Goal: Task Accomplishment & Management: Manage account settings

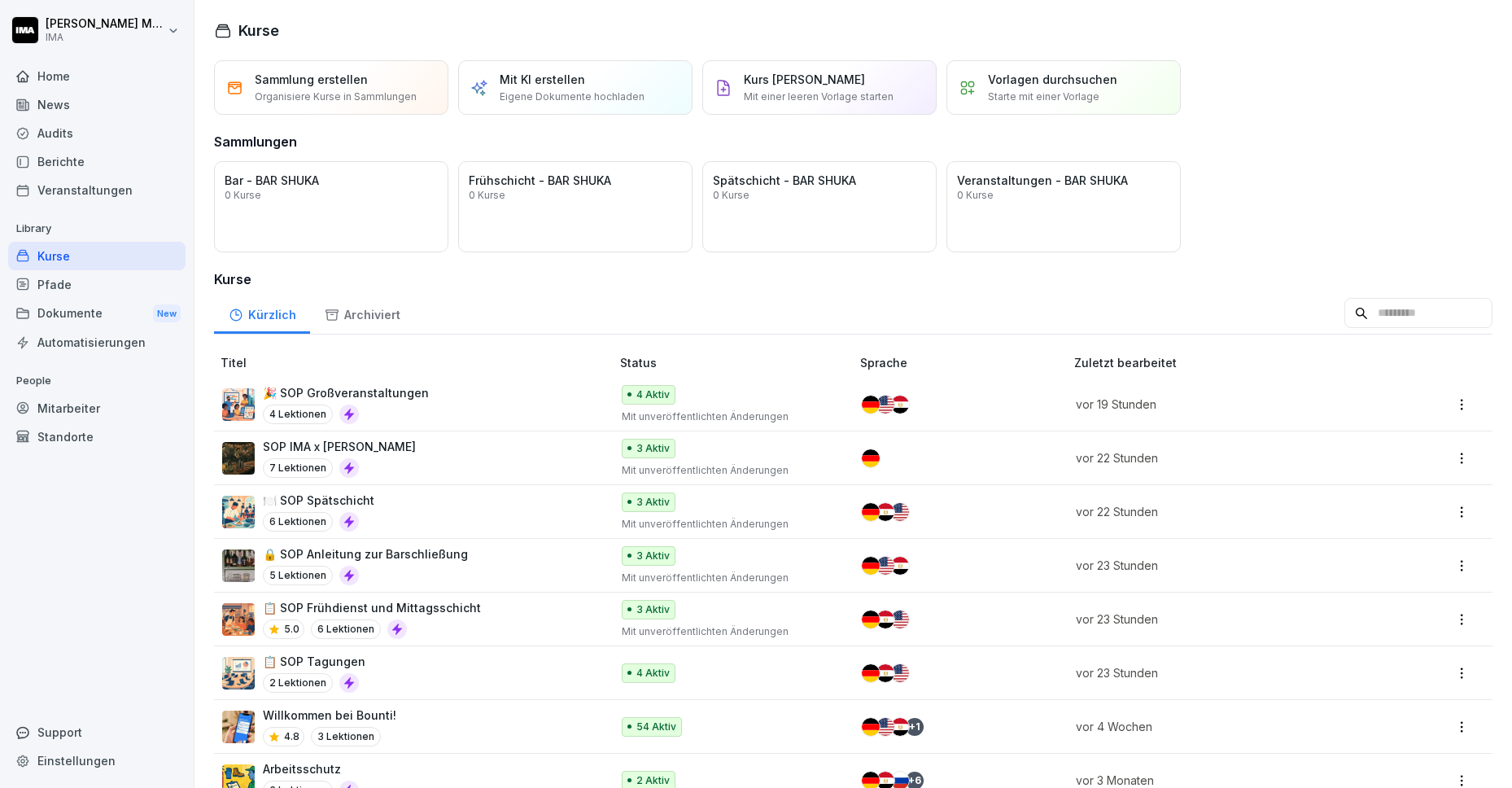
click at [72, 178] on div "Veranstaltungen" at bounding box center [97, 190] width 178 height 28
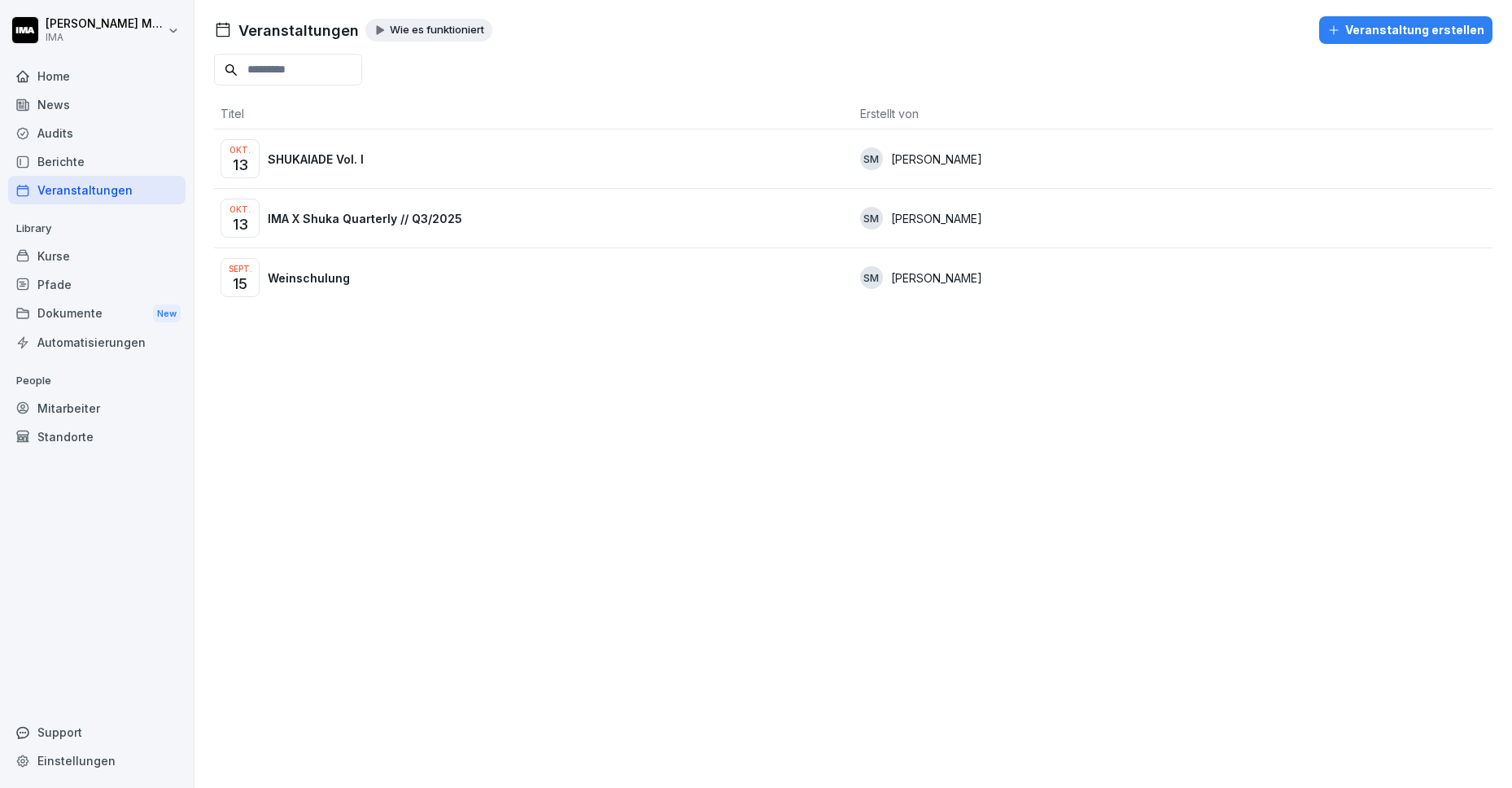
click at [339, 153] on p "SHUKAIADE Vol. I" at bounding box center [316, 159] width 96 height 17
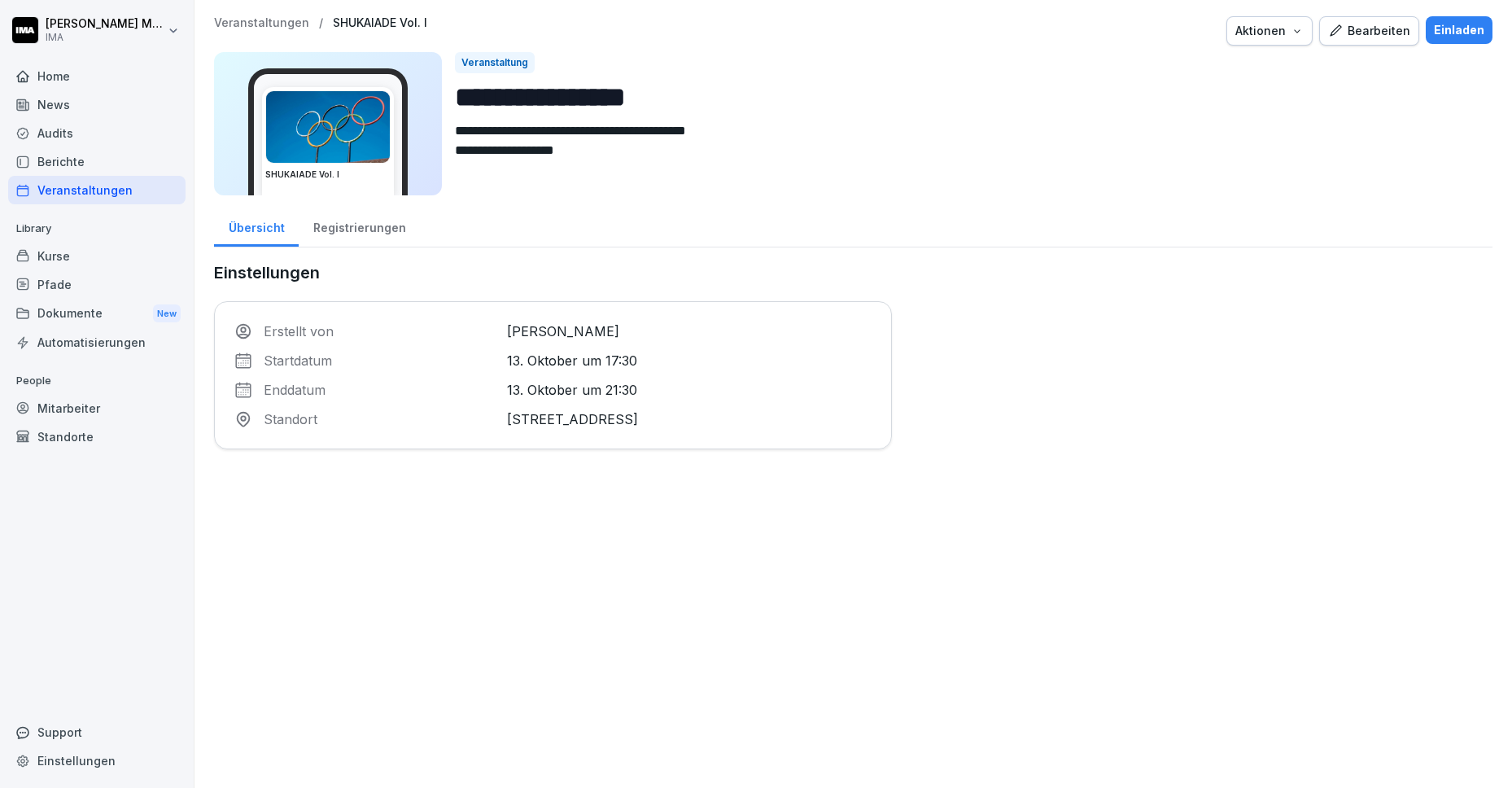
click at [373, 225] on div "Registrierungen" at bounding box center [358, 226] width 121 height 41
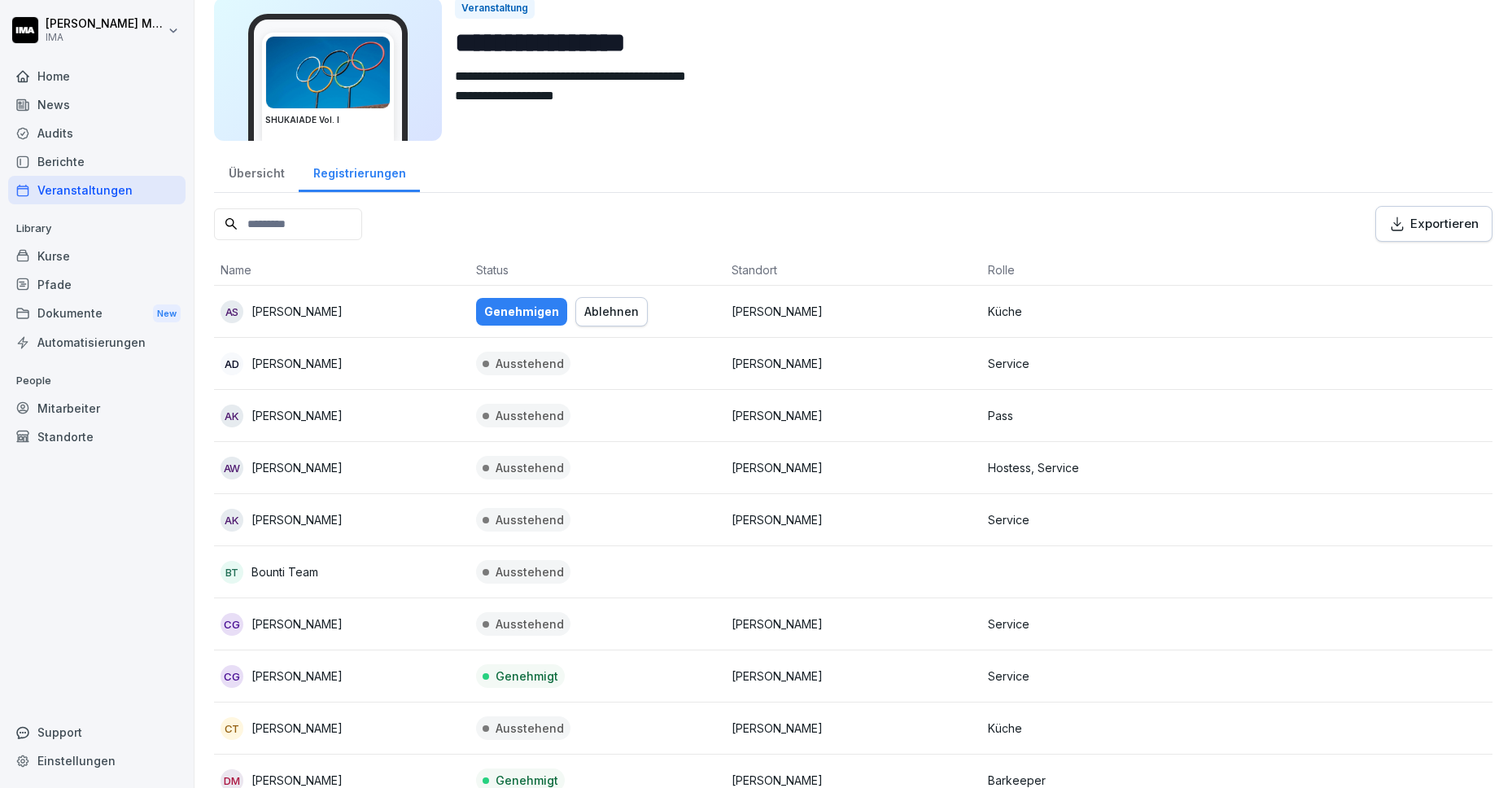
scroll to position [70, 0]
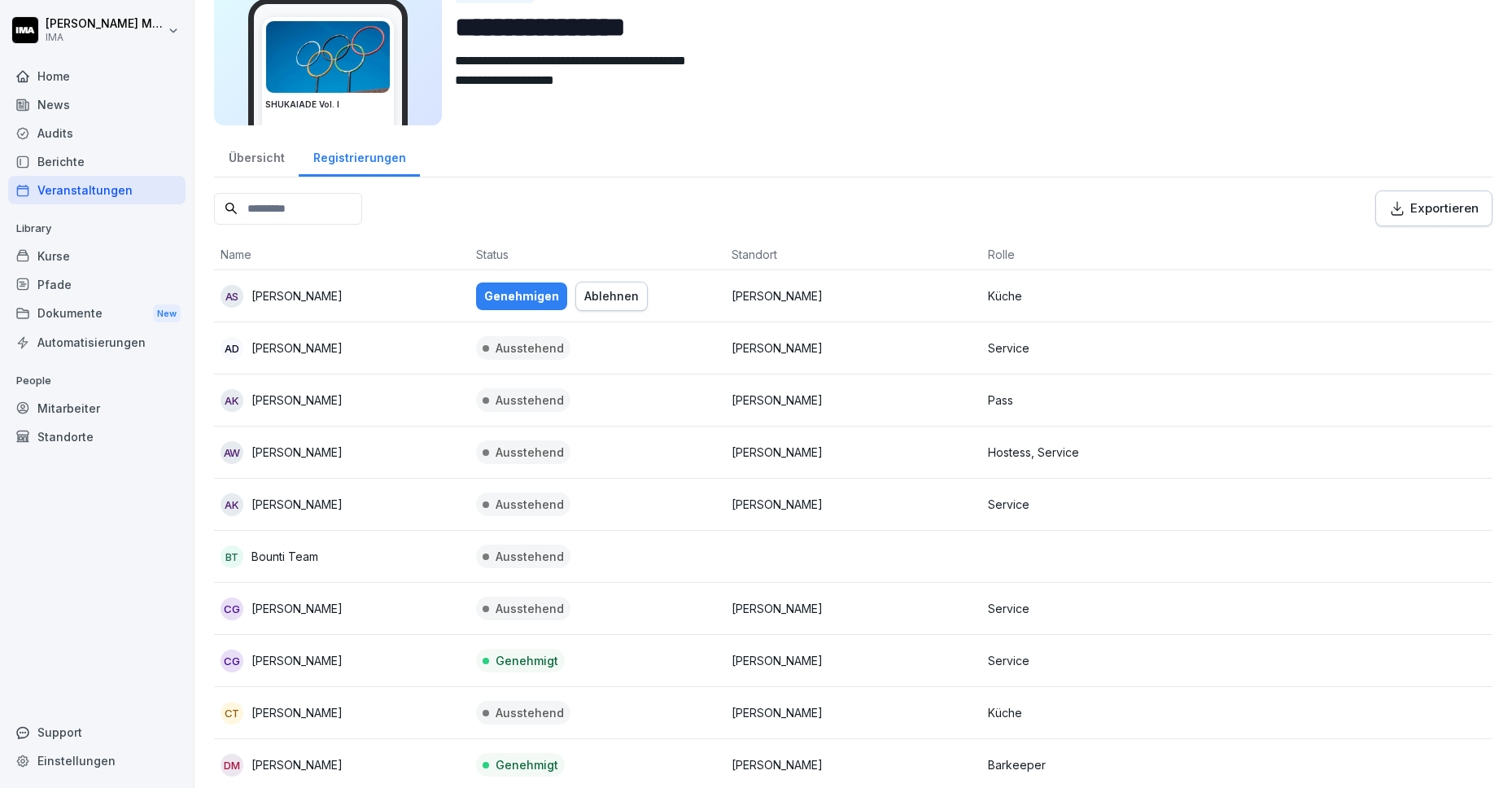
click at [533, 305] on button "Genehmigen" at bounding box center [521, 296] width 91 height 27
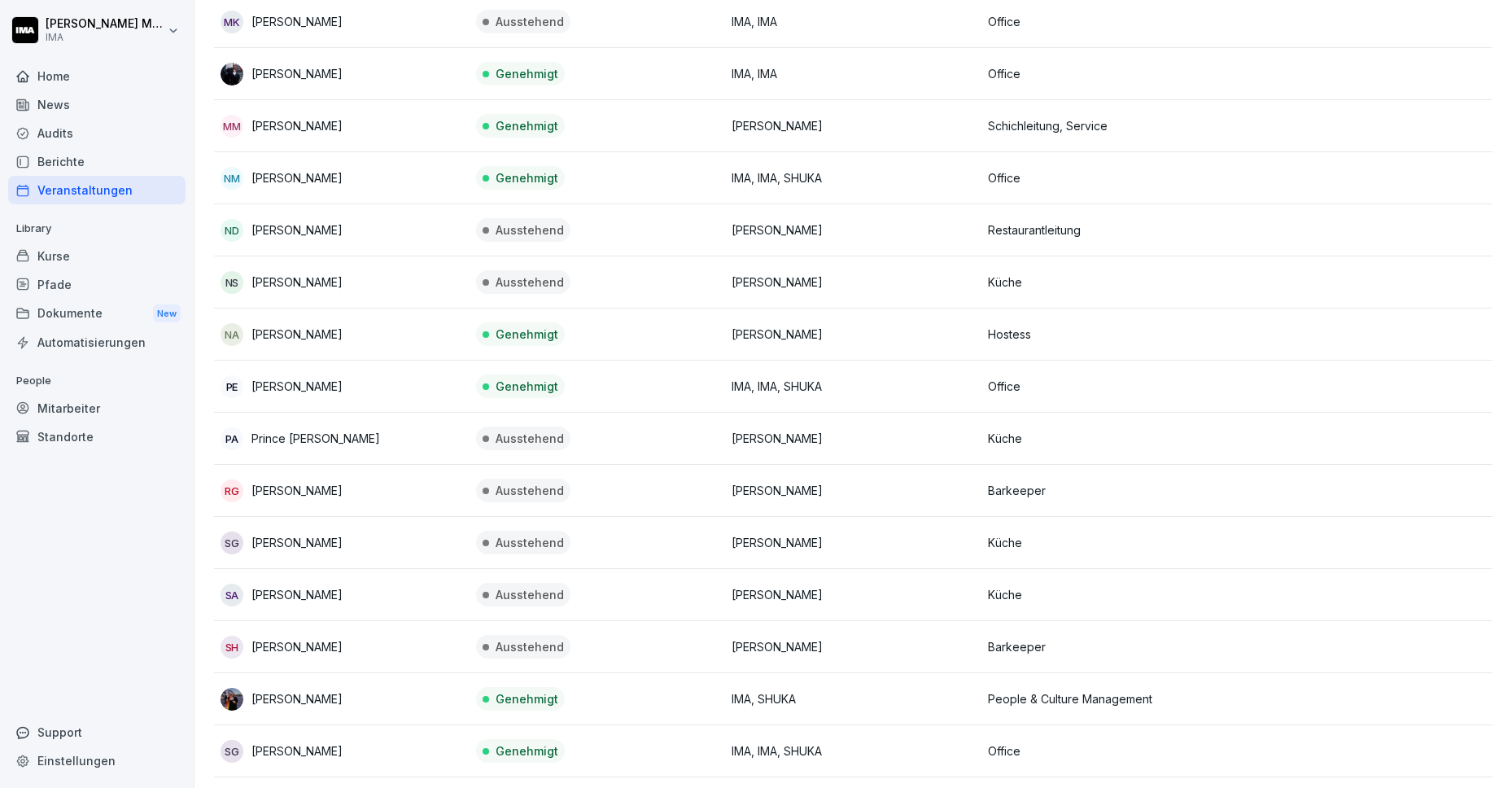
scroll to position [2448, 0]
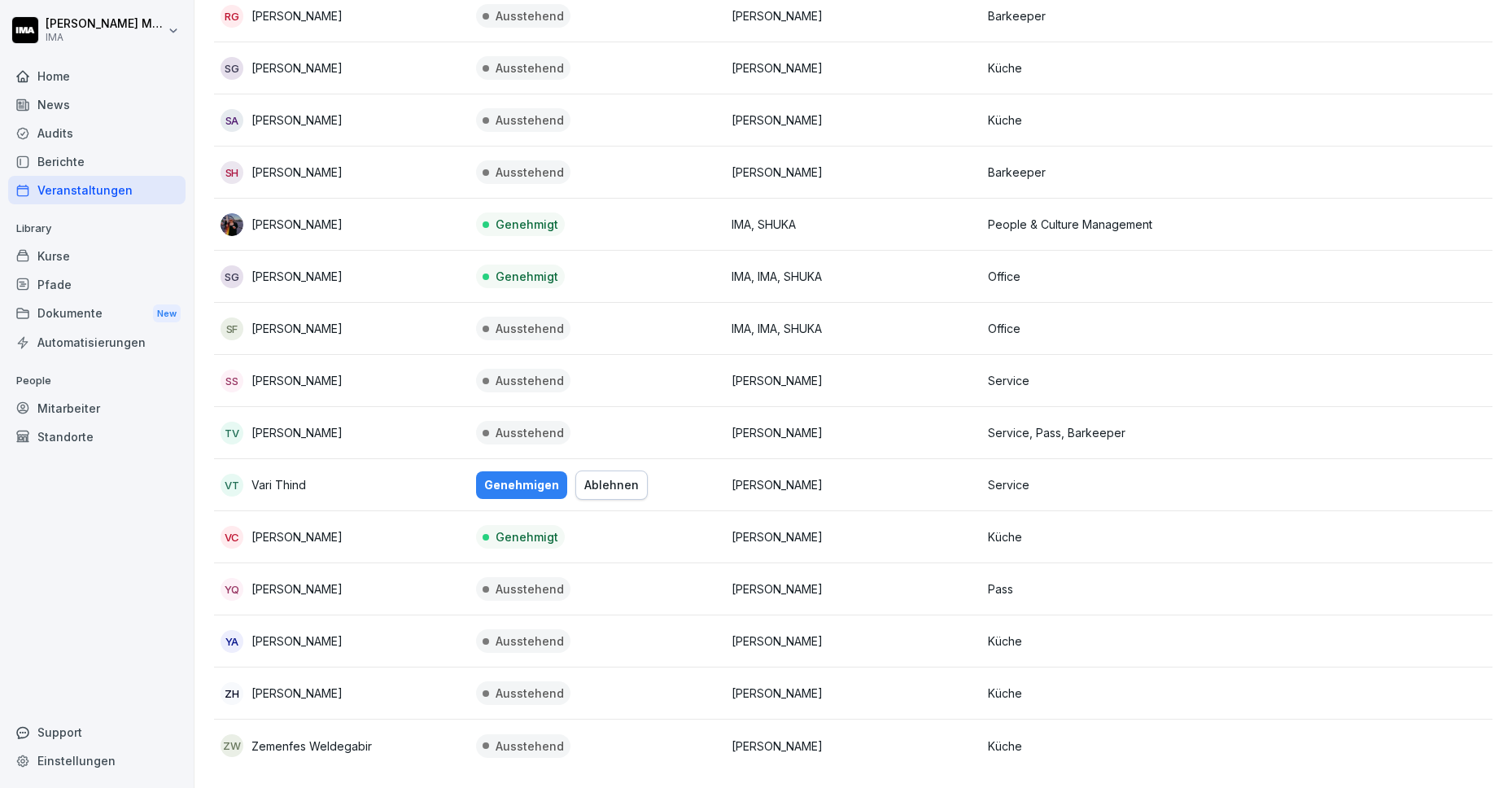
click at [506, 476] on div "Genehmigen" at bounding box center [522, 485] width 75 height 18
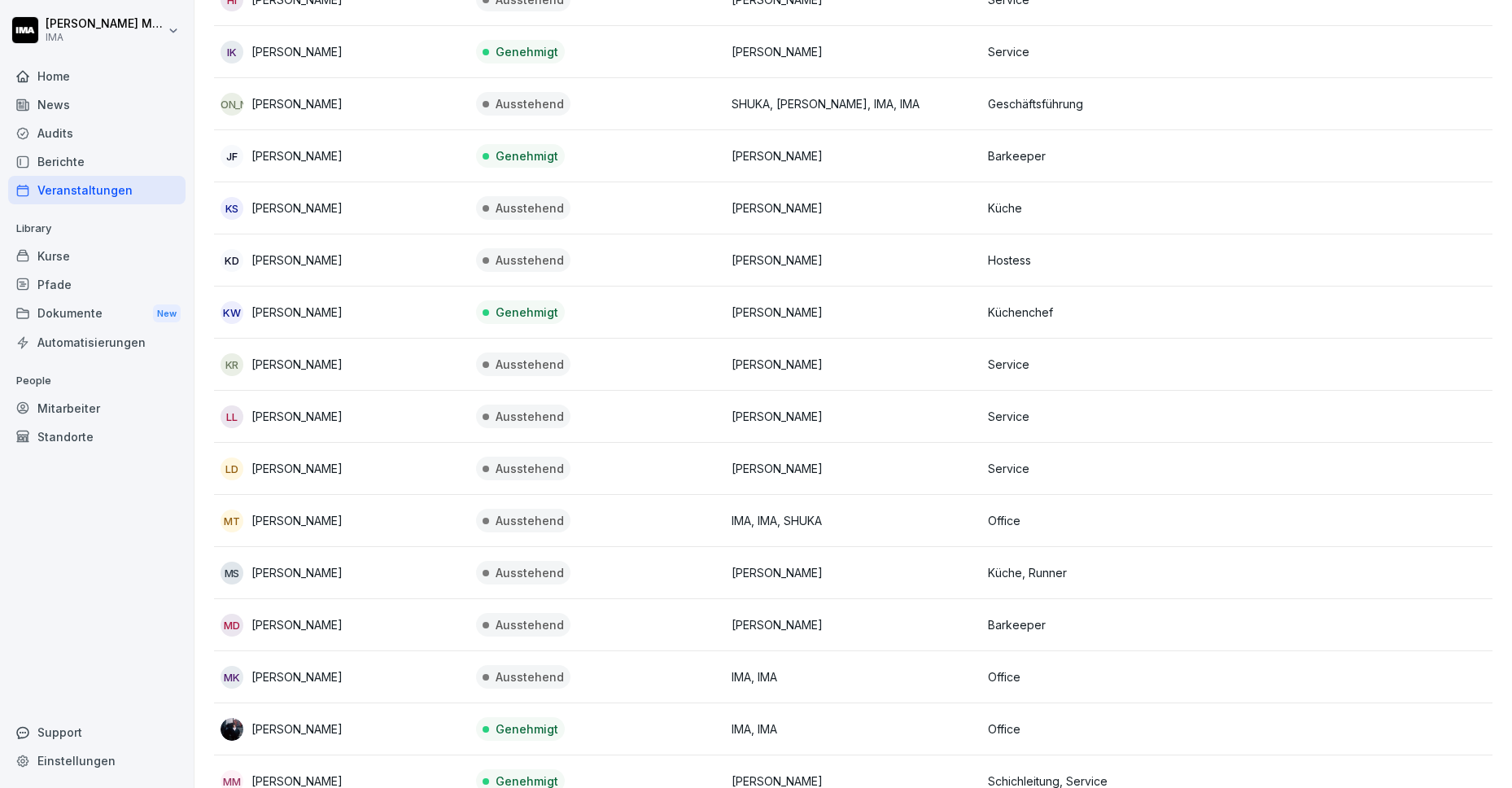
scroll to position [0, 0]
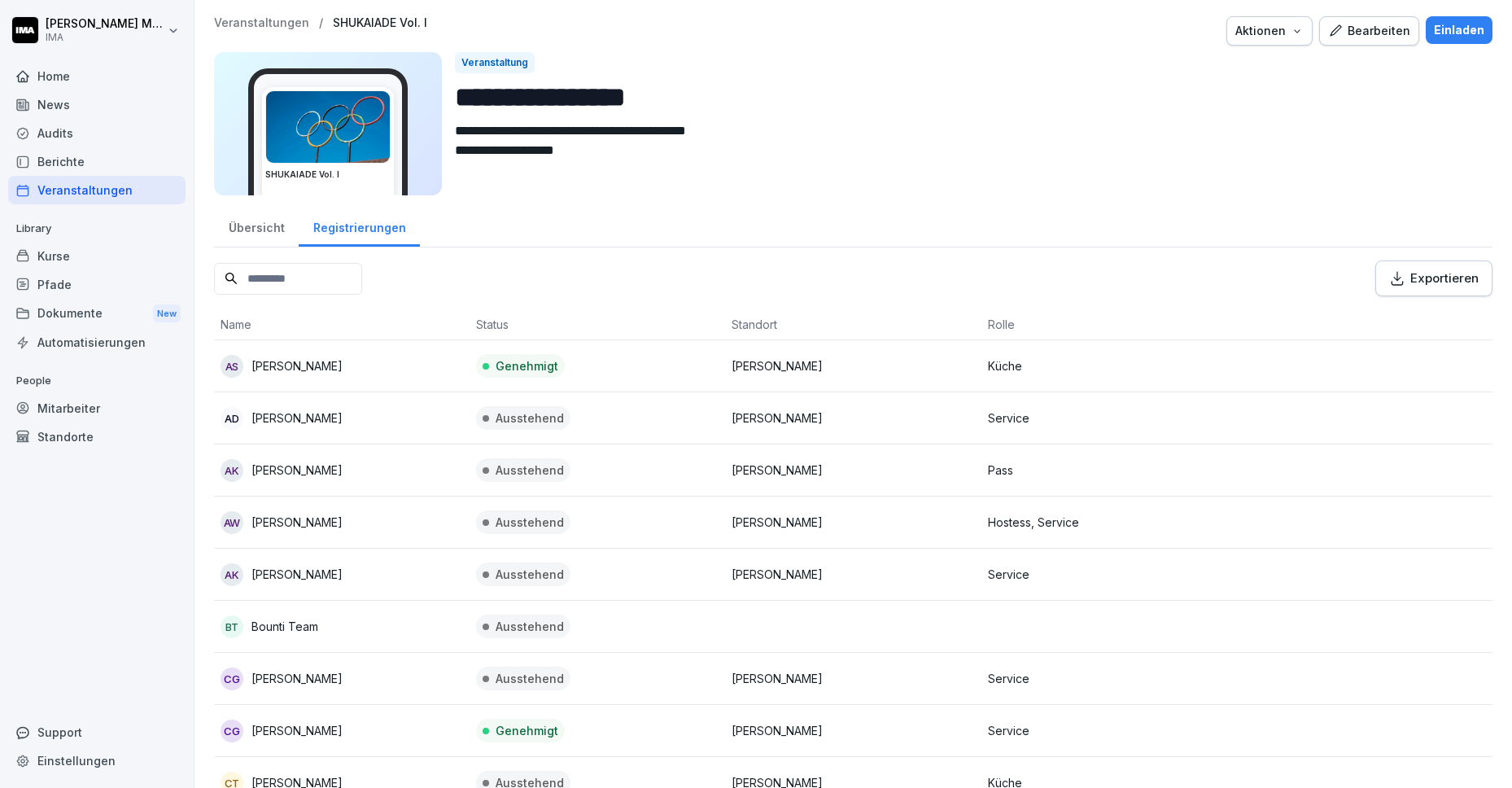
click at [1444, 40] on button "Einladen" at bounding box center [1459, 29] width 67 height 27
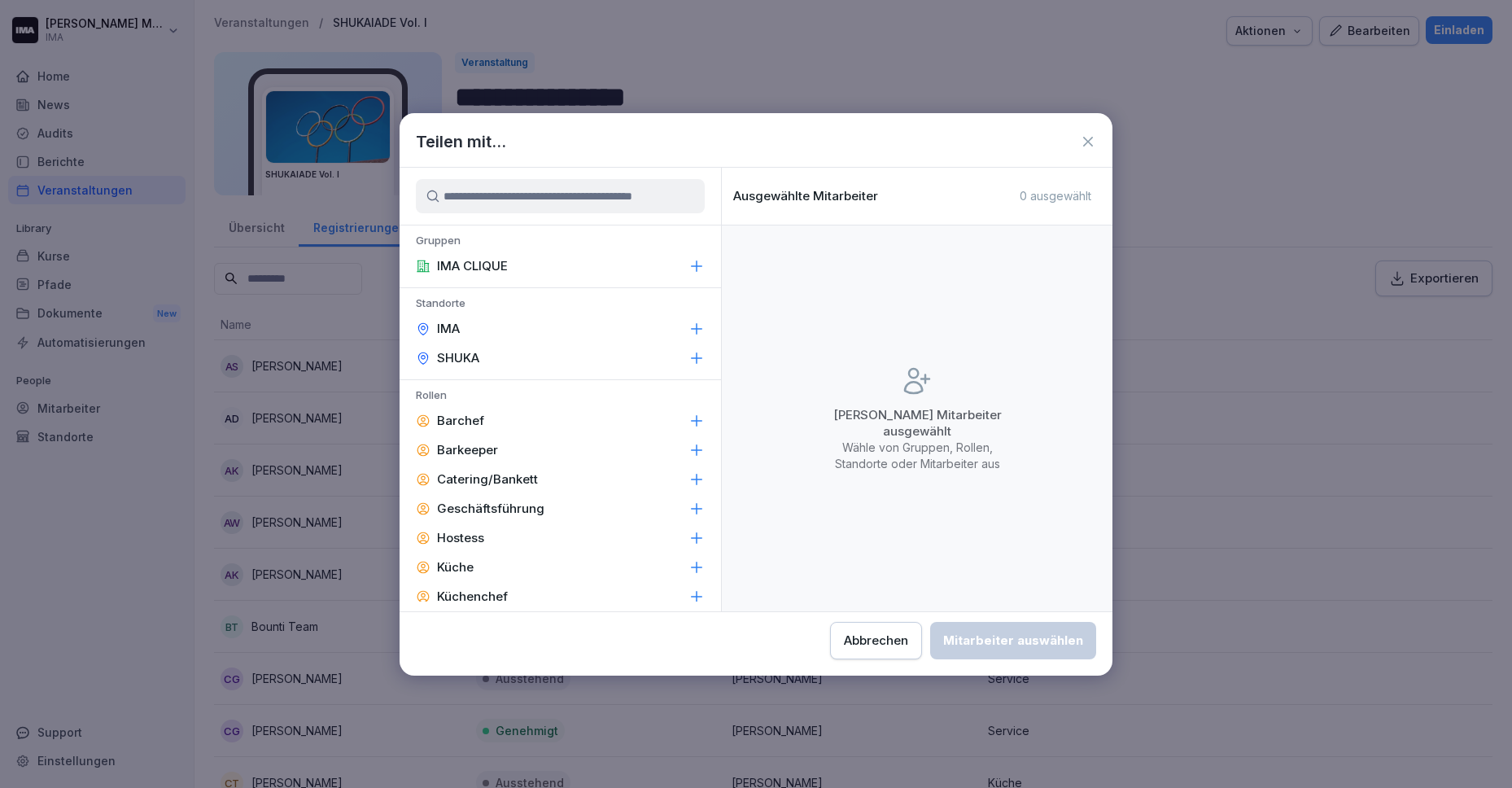
click at [483, 258] on p "IMA CLIQUE" at bounding box center [472, 265] width 71 height 16
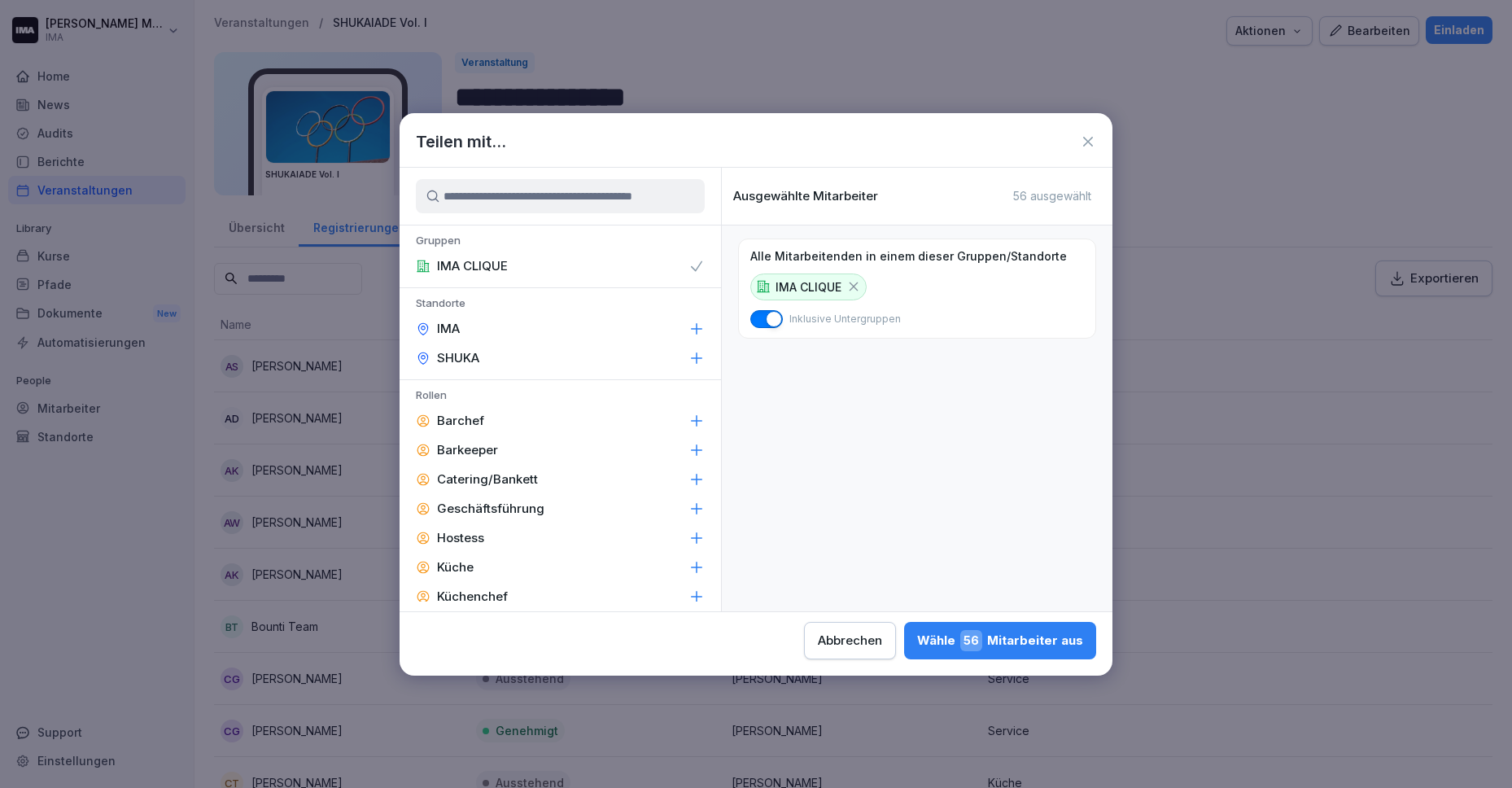
click at [969, 637] on span "56" at bounding box center [971, 641] width 22 height 21
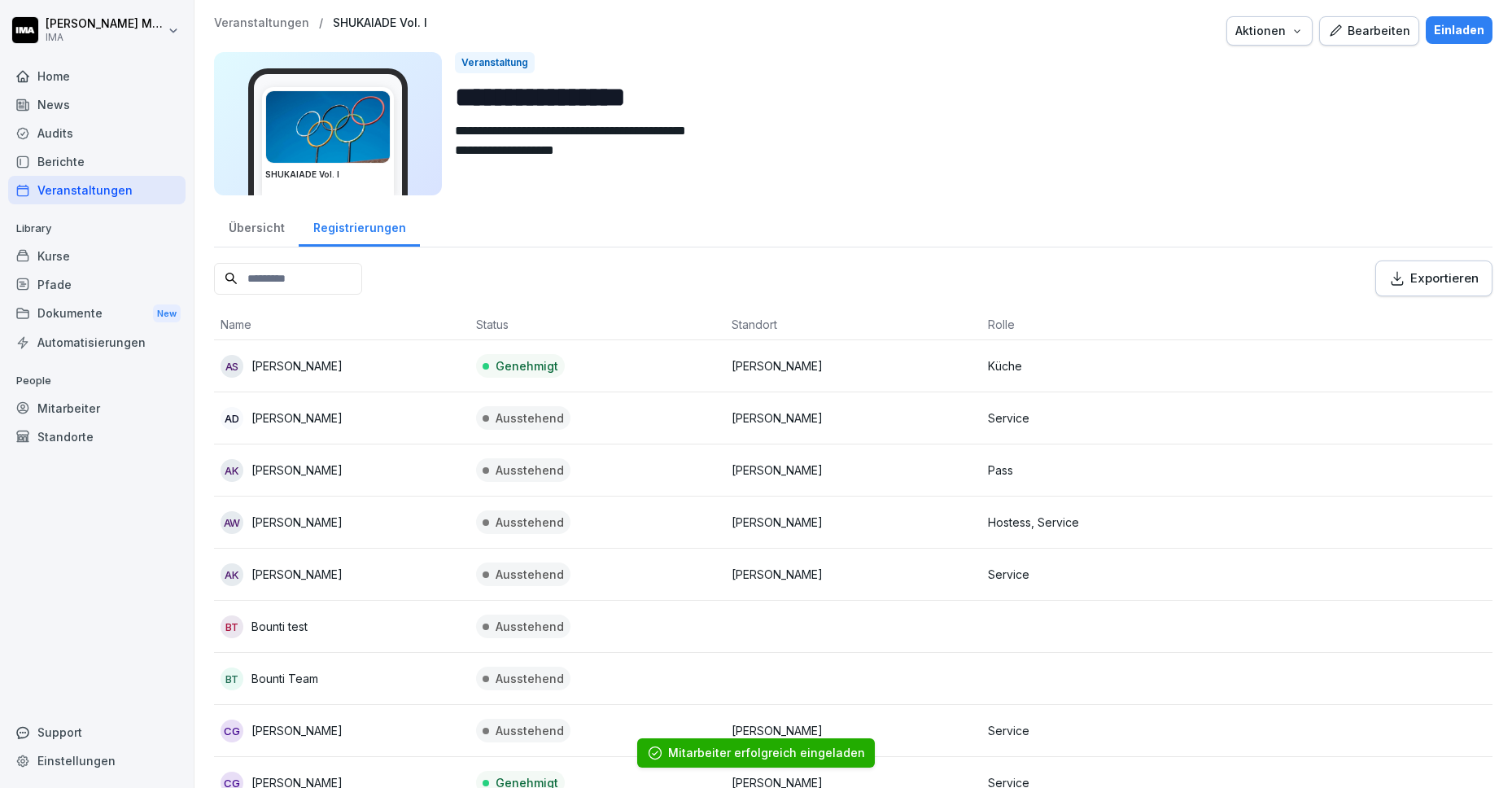
click at [258, 23] on p "Veranstaltungen" at bounding box center [262, 23] width 95 height 14
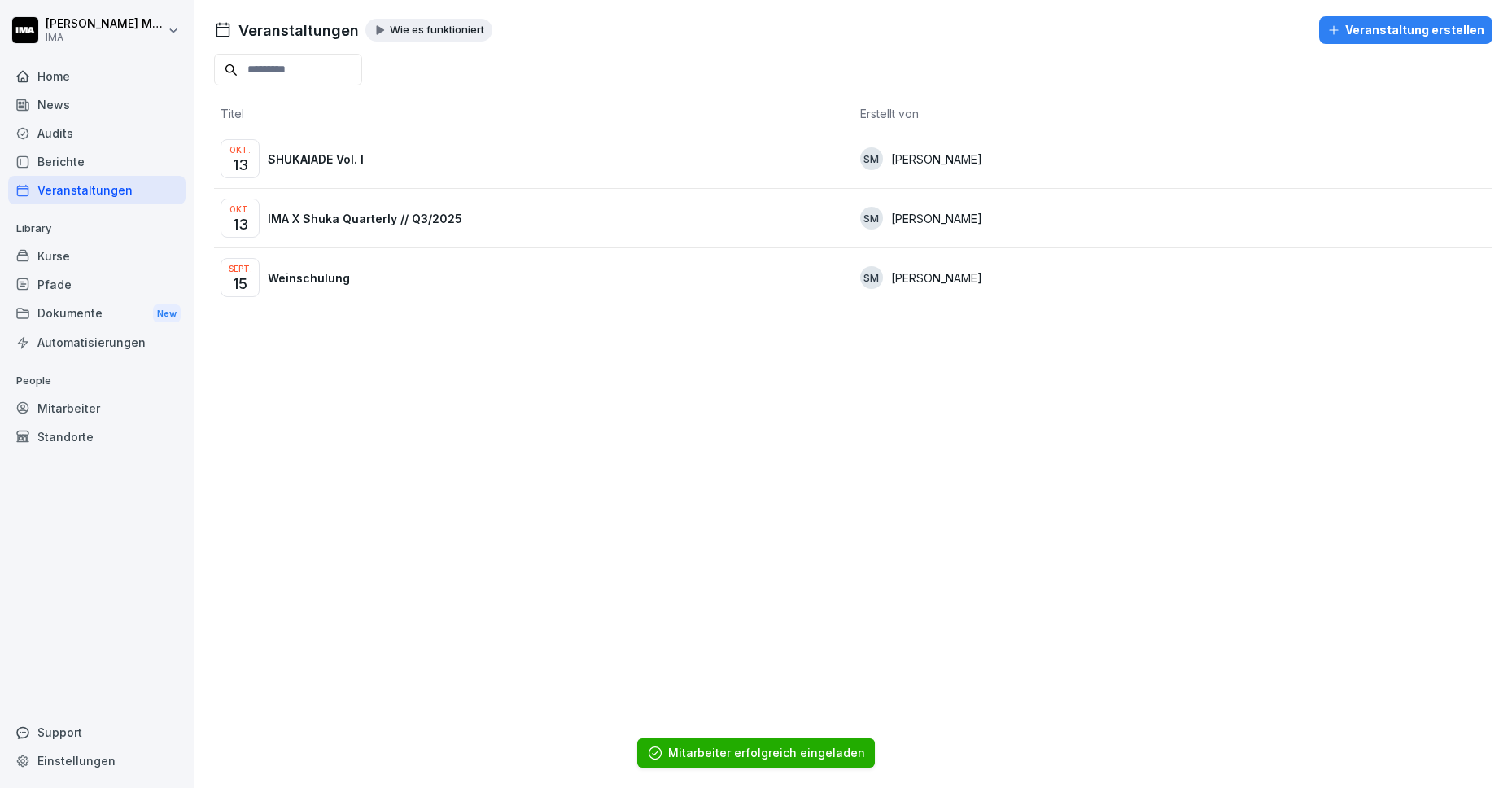
click at [374, 215] on p "IMA X Shuka Quarterly // Q3/2025" at bounding box center [365, 218] width 195 height 17
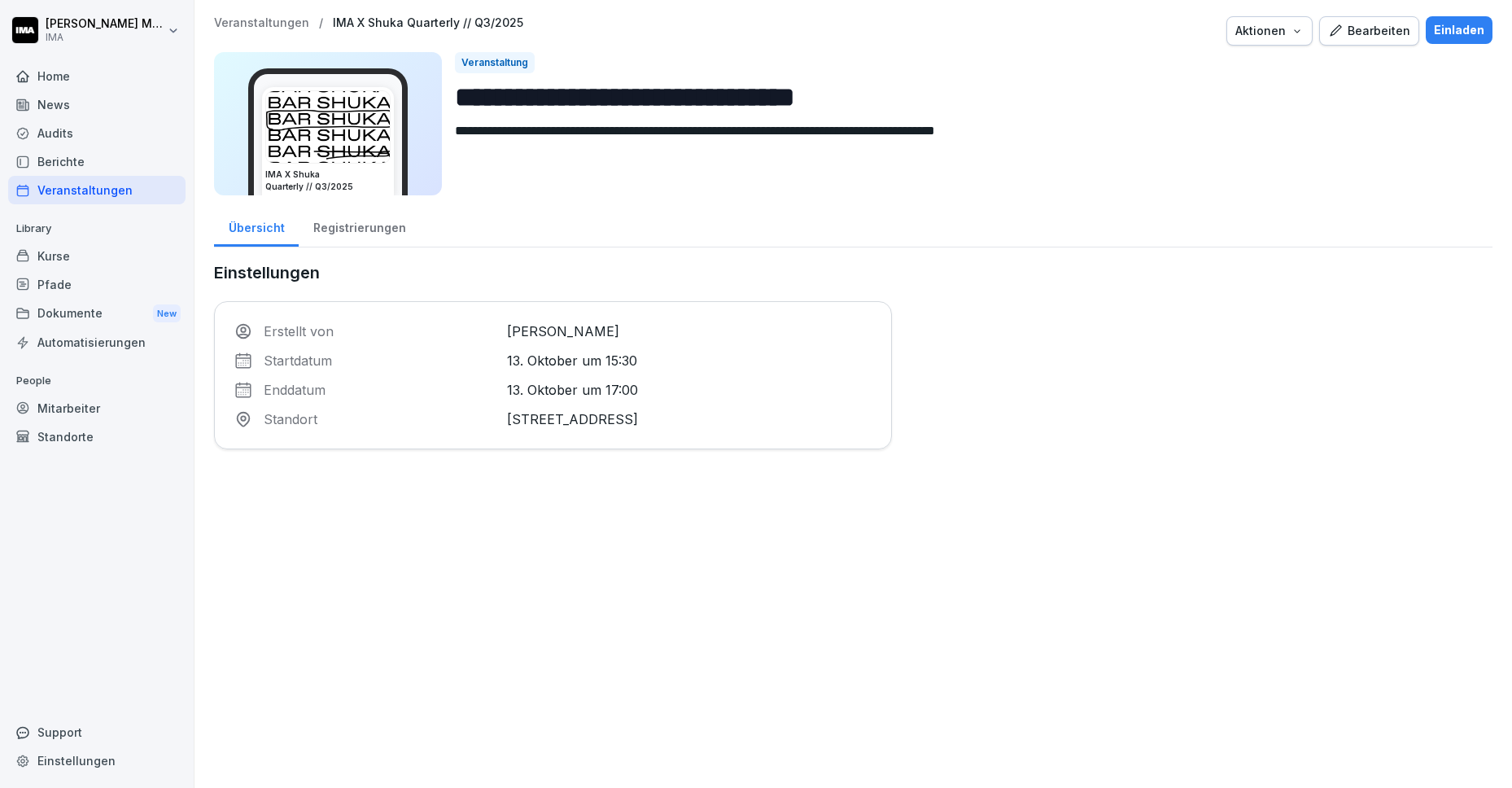
click at [368, 221] on div "Registrierungen" at bounding box center [358, 226] width 121 height 41
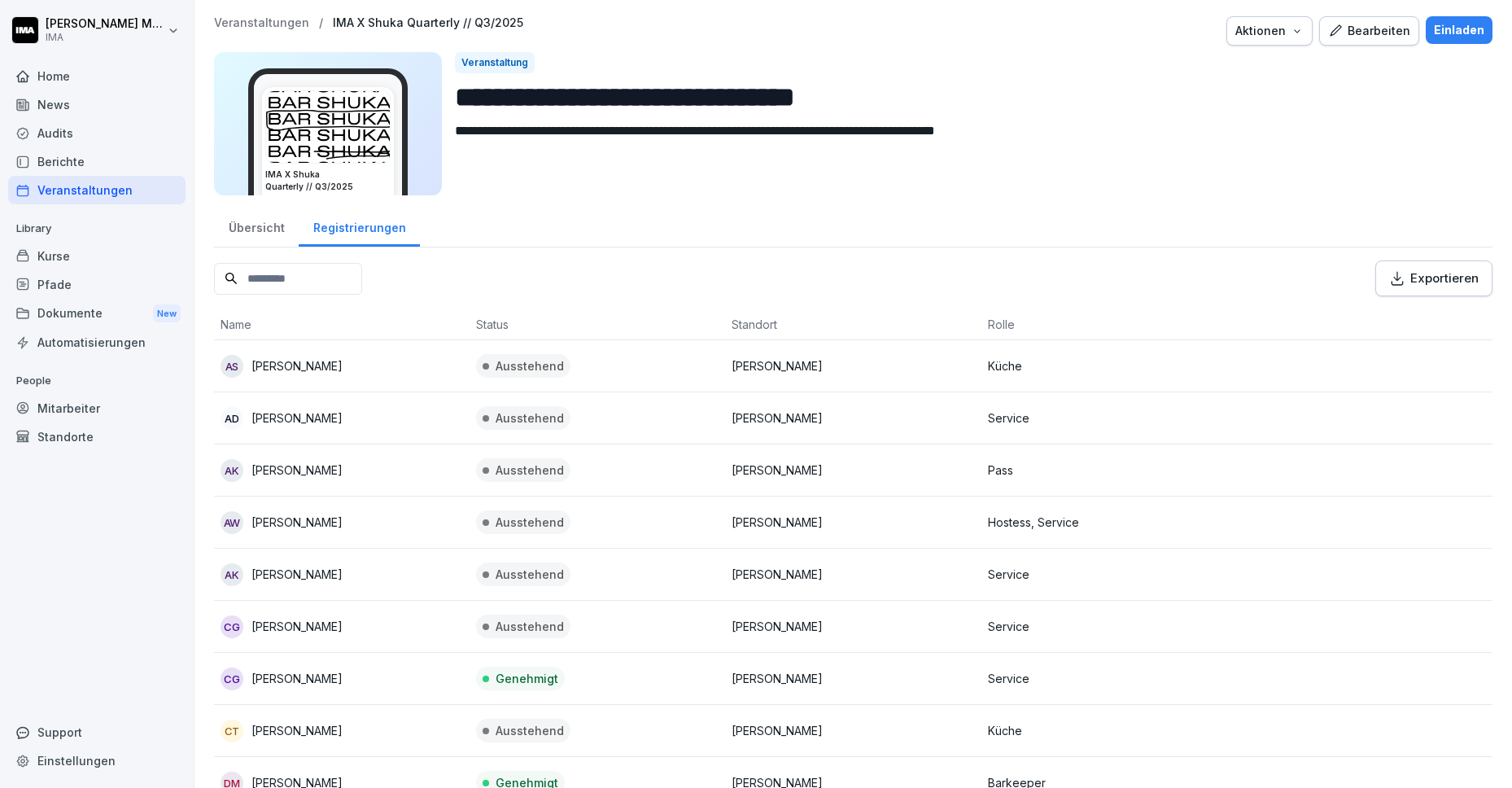
click at [1452, 31] on div "Einladen" at bounding box center [1459, 29] width 51 height 18
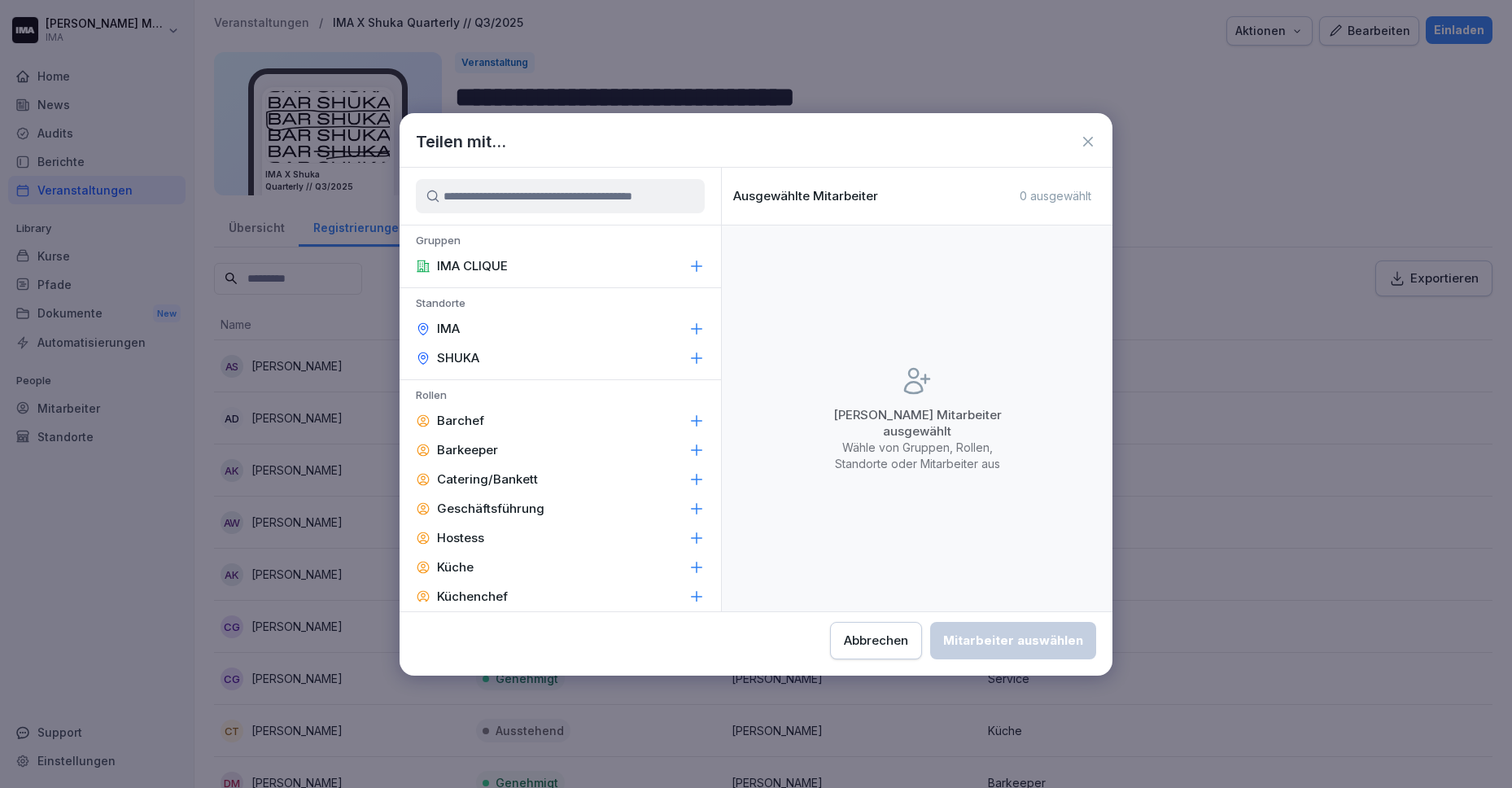
click at [551, 267] on div "IMA CLIQUE" at bounding box center [561, 265] width 322 height 29
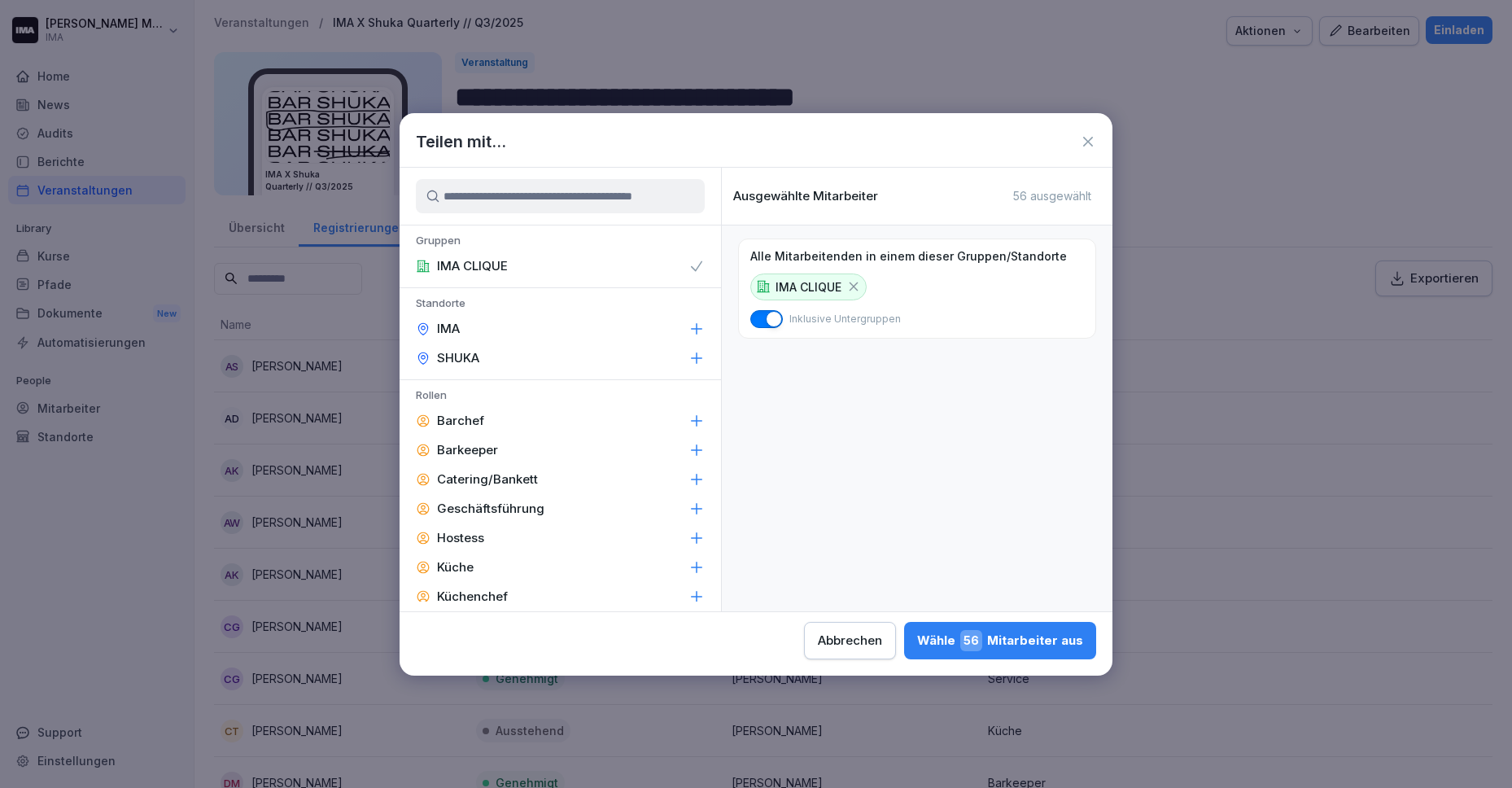
click at [1034, 644] on div "Wähle 56 Mitarbeiter aus" at bounding box center [1000, 641] width 166 height 21
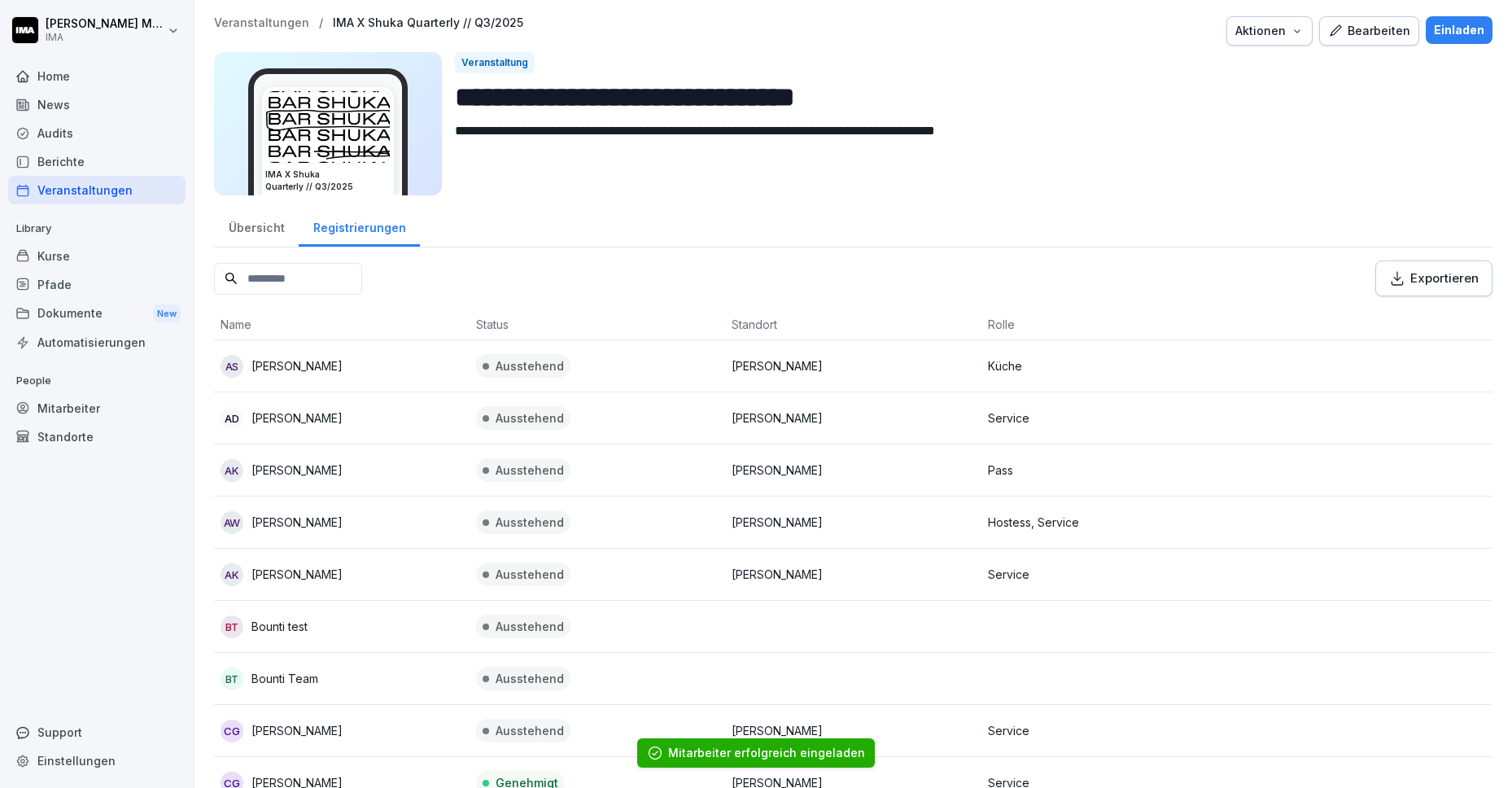
click at [55, 78] on div "Home" at bounding box center [97, 76] width 178 height 28
